Goal: Task Accomplishment & Management: Manage account settings

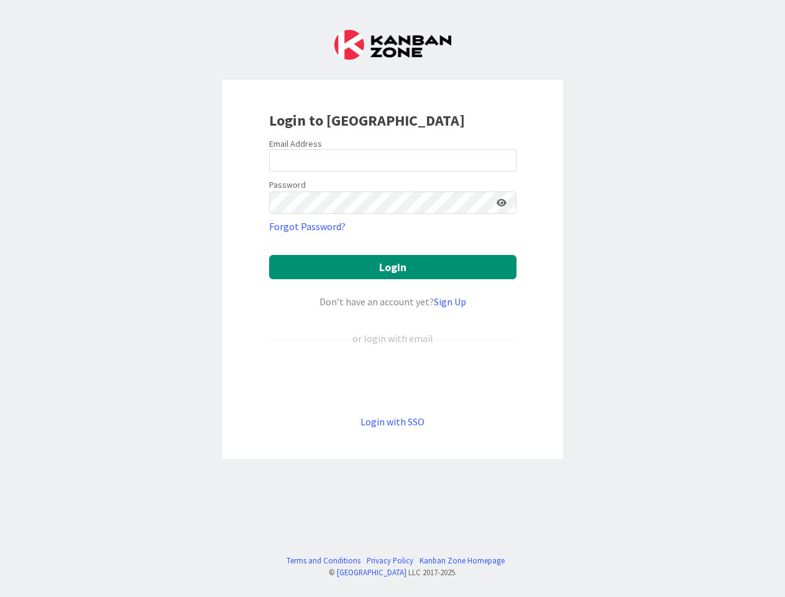
click at [392, 298] on div "Don’t have an account yet? Sign Up" at bounding box center [392, 301] width 247 height 15
click at [502, 203] on icon at bounding box center [502, 202] width 10 height 9
click at [393, 267] on button "Login" at bounding box center [392, 267] width 247 height 24
